Goal: Information Seeking & Learning: Learn about a topic

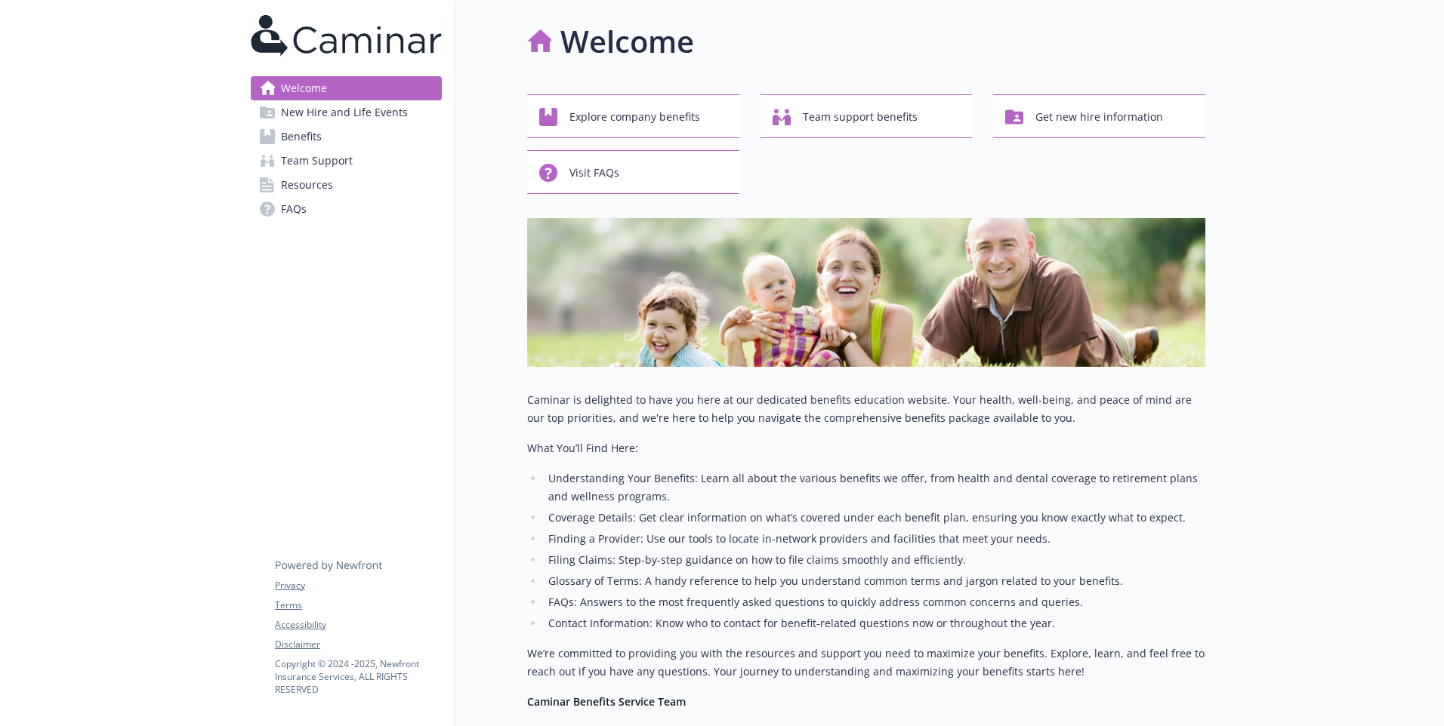
click at [392, 128] on link "Benefits" at bounding box center [346, 137] width 191 height 24
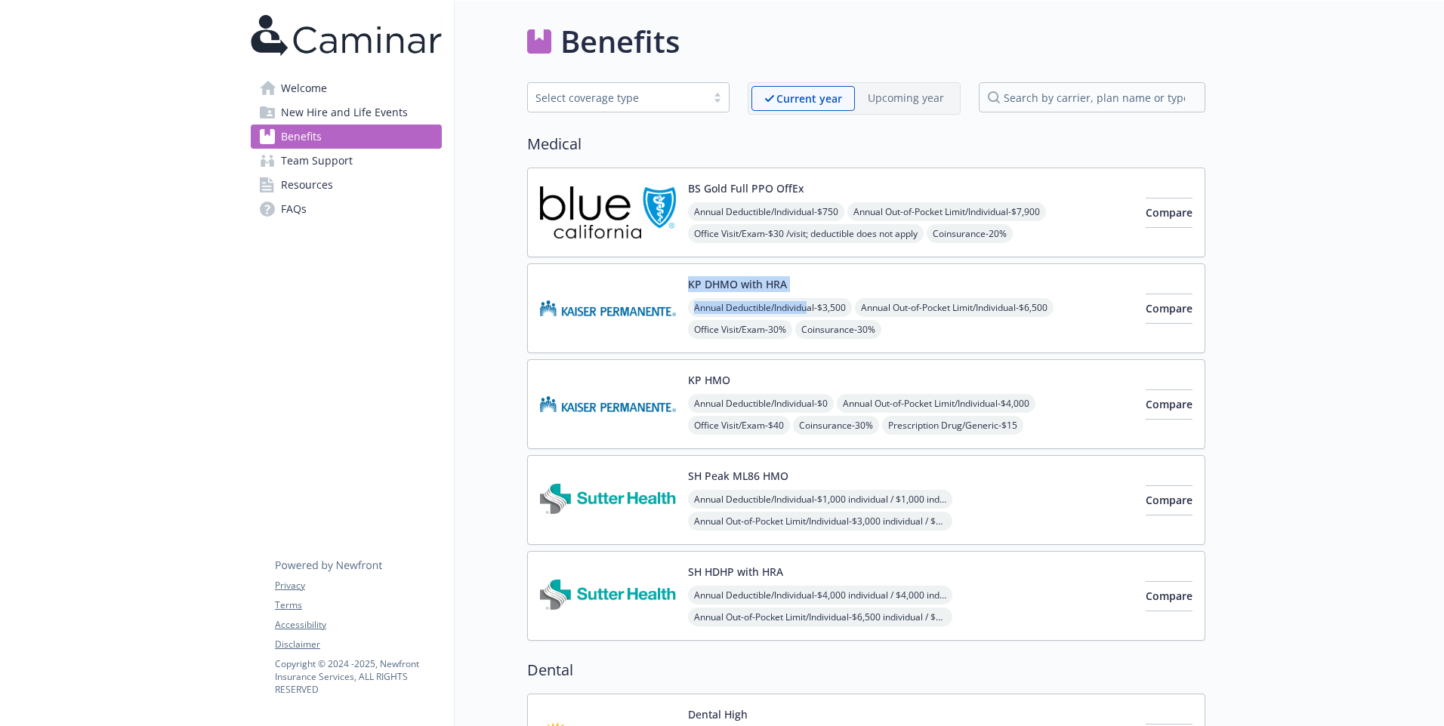
drag, startPoint x: 810, startPoint y: 280, endPoint x: 673, endPoint y: 283, distance: 137.4
click at [673, 283] on div "KP DHMO with HRA Annual Deductible/Individual - $3,500 Annual Out-of-Pocket Lim…" at bounding box center [836, 308] width 593 height 64
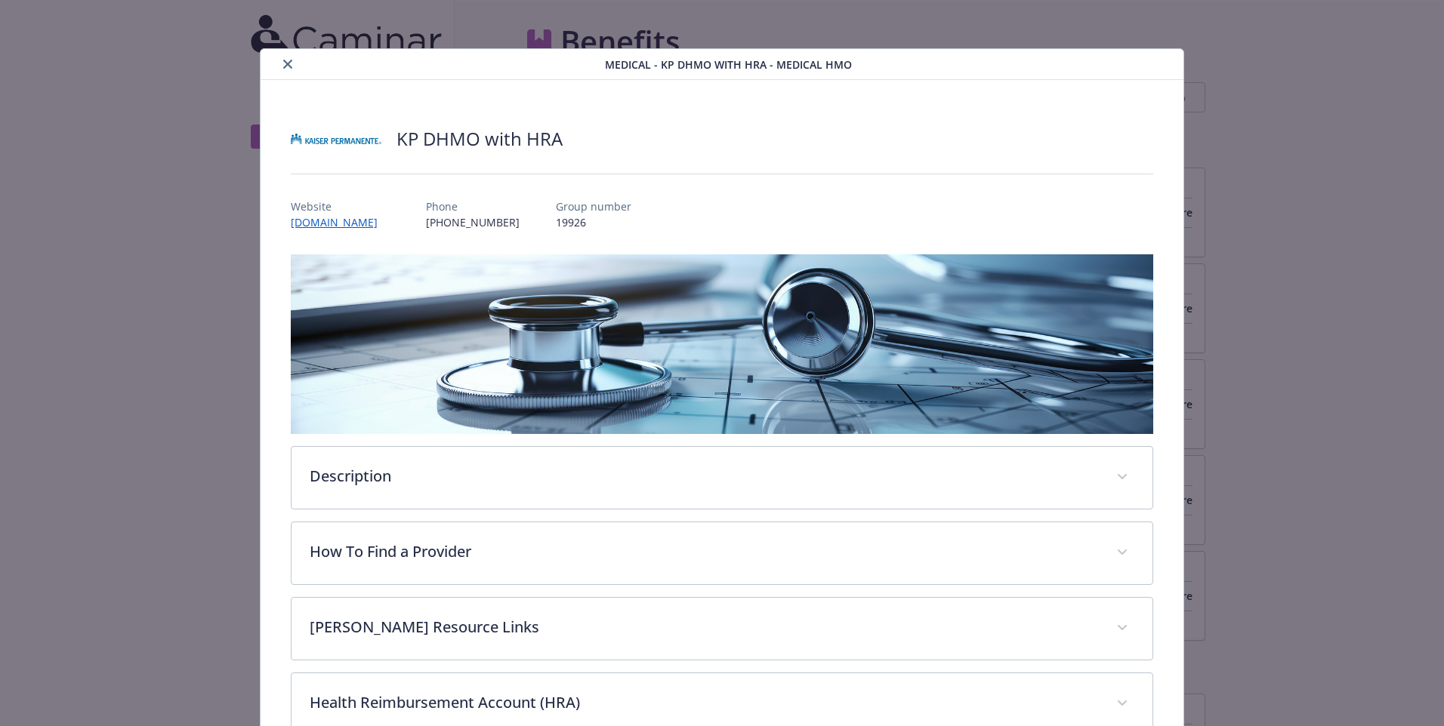
scroll to position [45, 0]
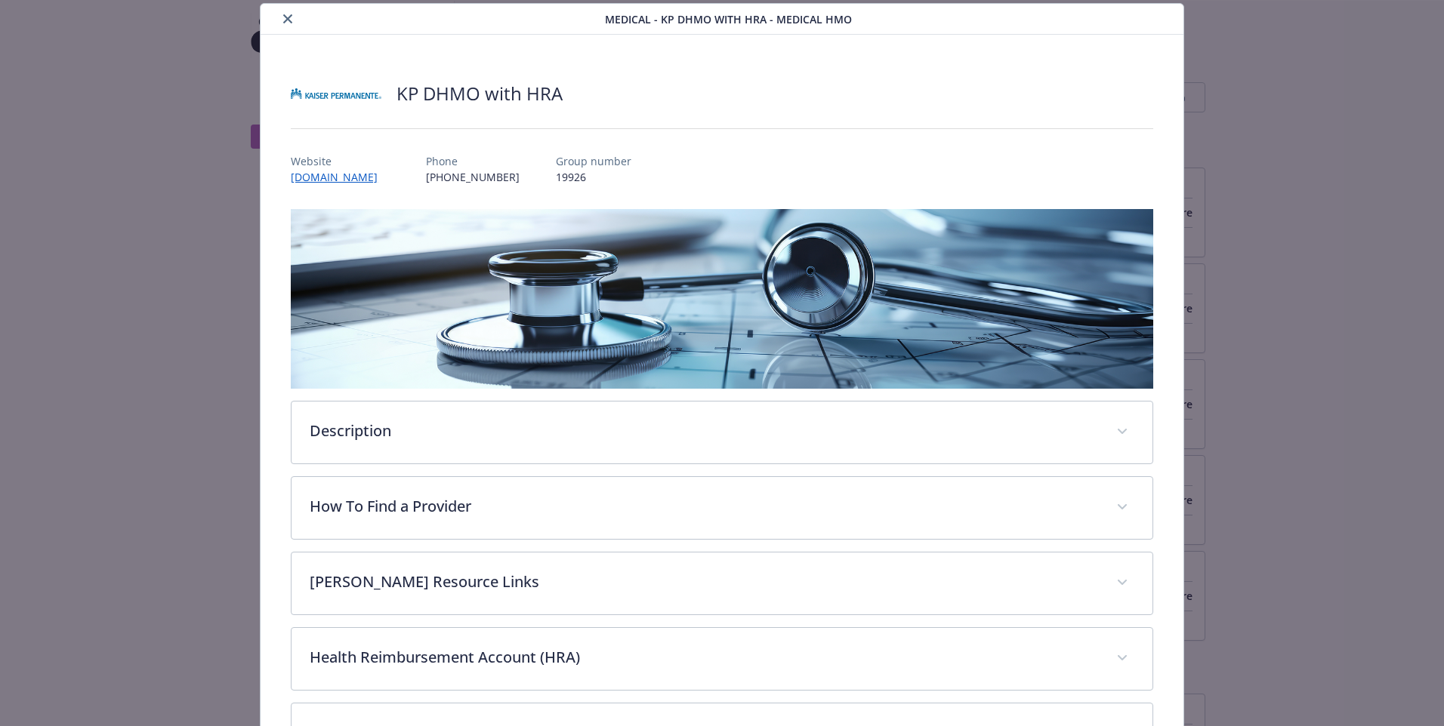
click at [523, 100] on h2 "KP DHMO with HRA" at bounding box center [479, 94] width 166 height 26
copy h2 "KP DHMO with HRA"
